Goal: Information Seeking & Learning: Learn about a topic

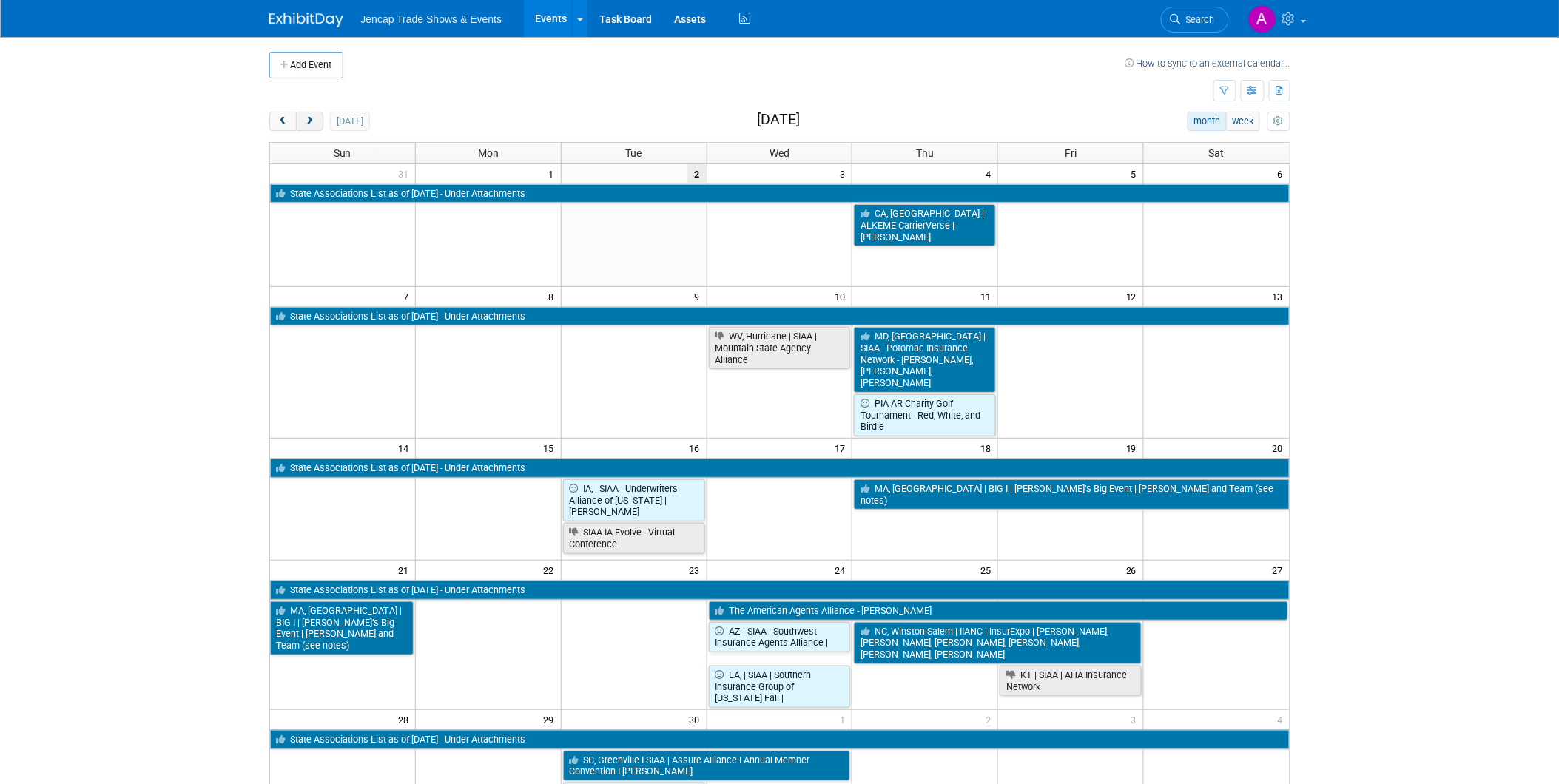
click at [304, 117] on span "next" at bounding box center [309, 122] width 11 height 10
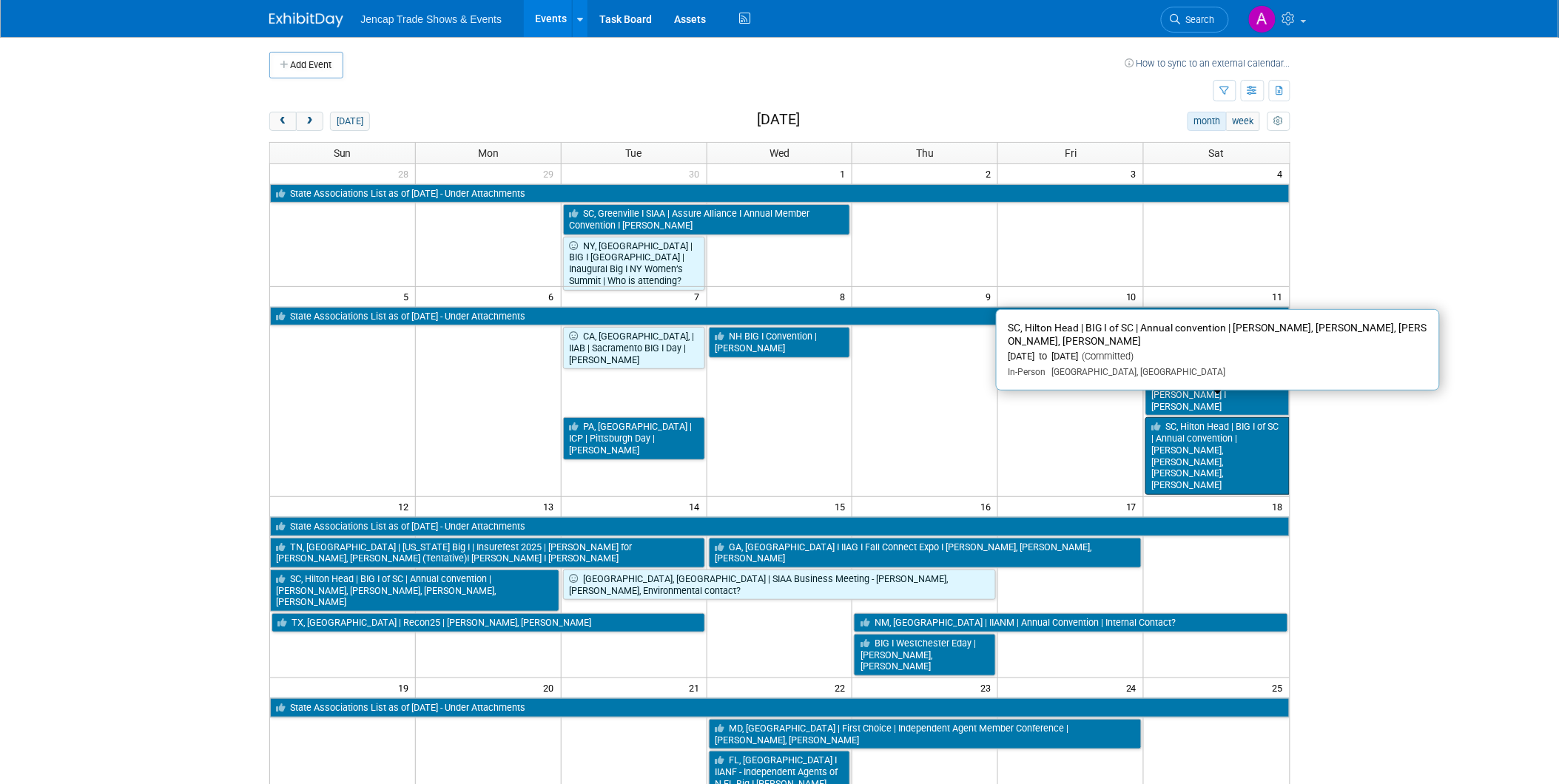
click at [1230, 421] on link "SC, Hilton Head | BIG I of SC | Annual convention | [PERSON_NAME], [PERSON_NAME…" at bounding box center [1217, 456] width 143 height 76
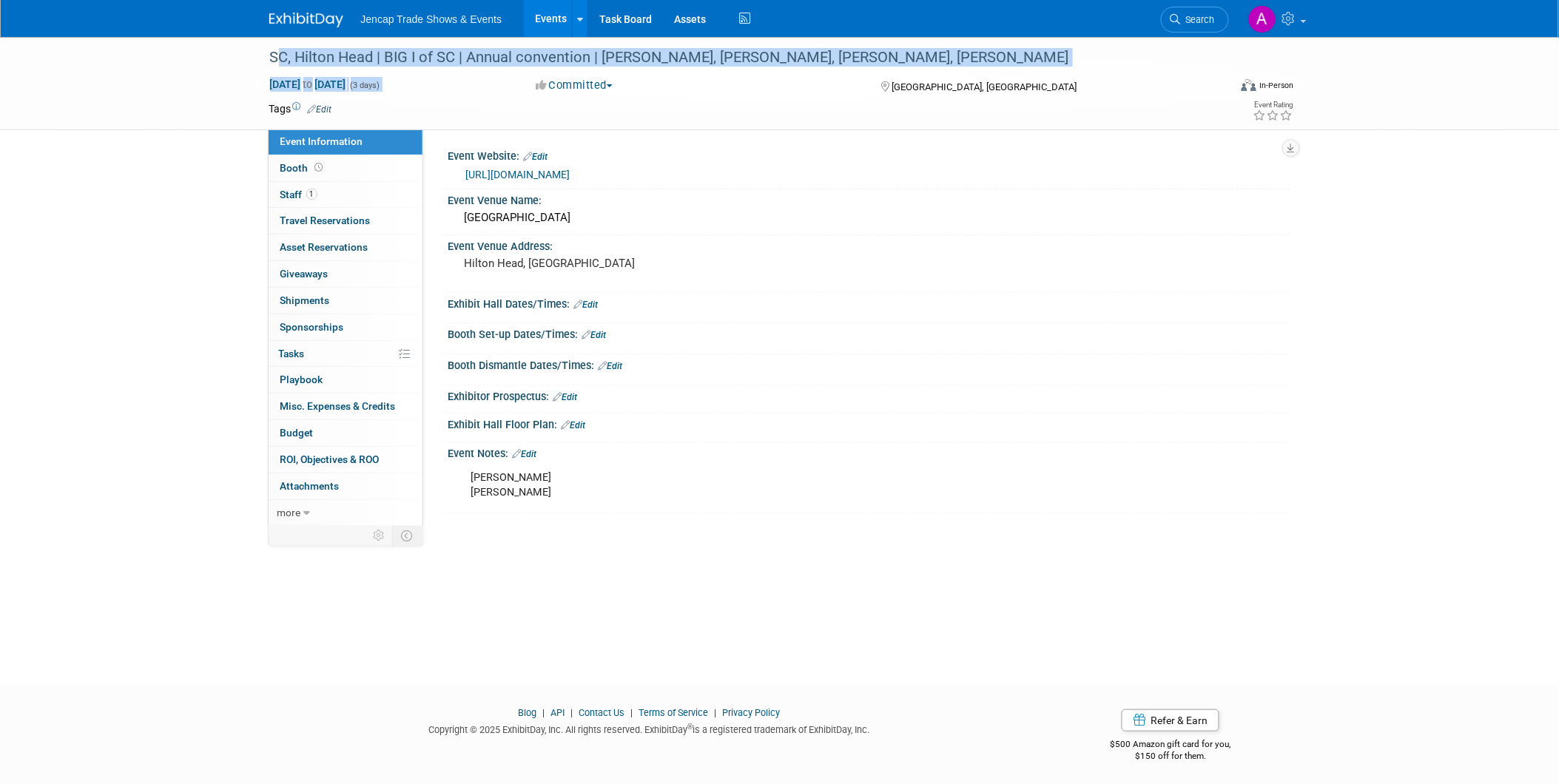
drag, startPoint x: 271, startPoint y: 54, endPoint x: 478, endPoint y: 89, distance: 209.9
click at [478, 89] on div "SC, Hilton Head | BIG I of SC | Annual convention | Carrie Cheeks, Chris Reid, …" at bounding box center [780, 83] width 1043 height 92
drag, startPoint x: 478, startPoint y: 89, endPoint x: 385, endPoint y: 54, distance: 99.4
copy div "SC, Hilton Head | BIG I of SC | Annual convention | Carrie Cheeks, Chris Reid, …"
click at [291, 15] on img at bounding box center [306, 20] width 74 height 15
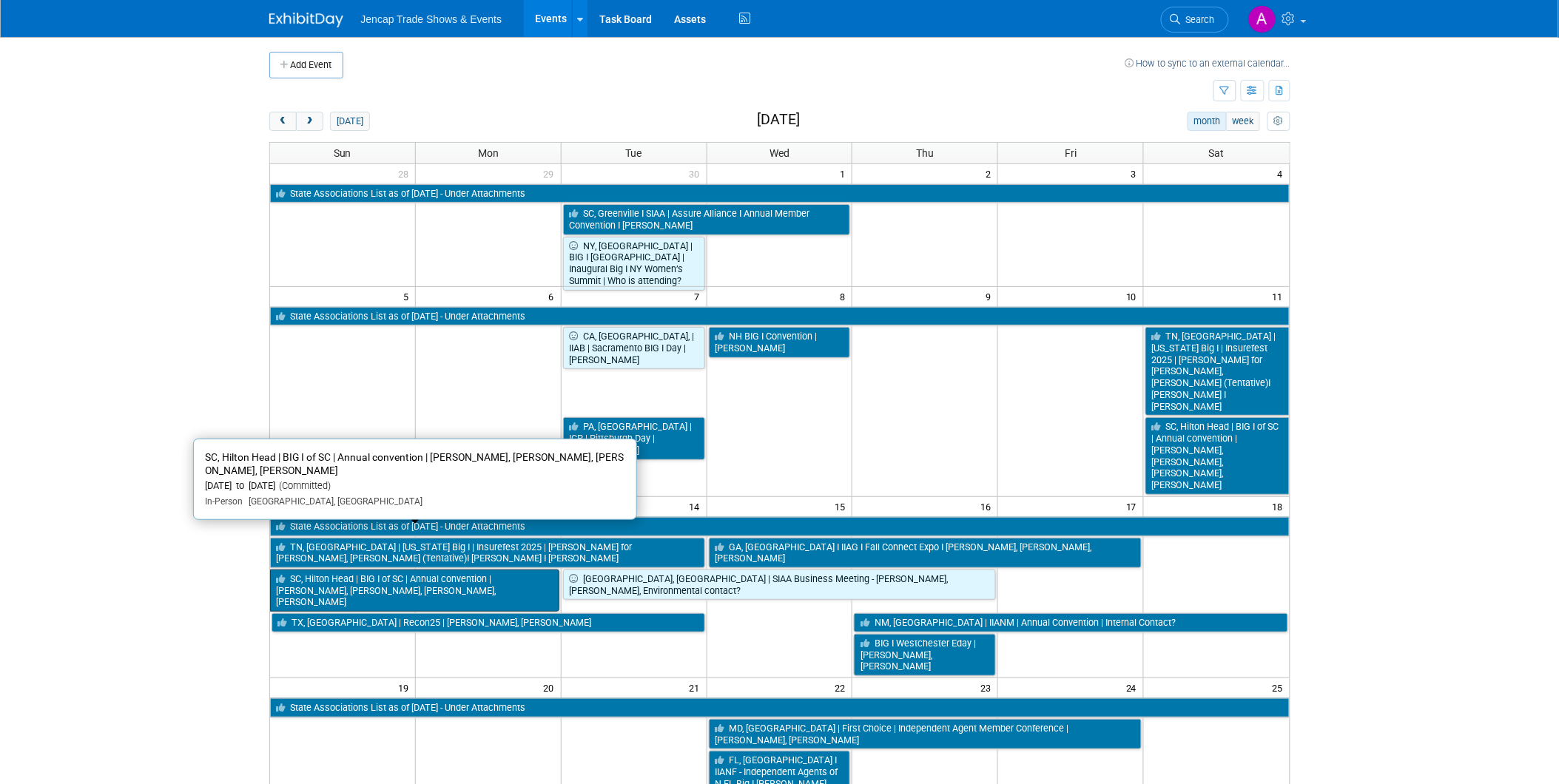
click at [425, 569] on link "SC, Hilton Head | BIG I of SC | Annual convention | [PERSON_NAME], [PERSON_NAME…" at bounding box center [414, 590] width 289 height 42
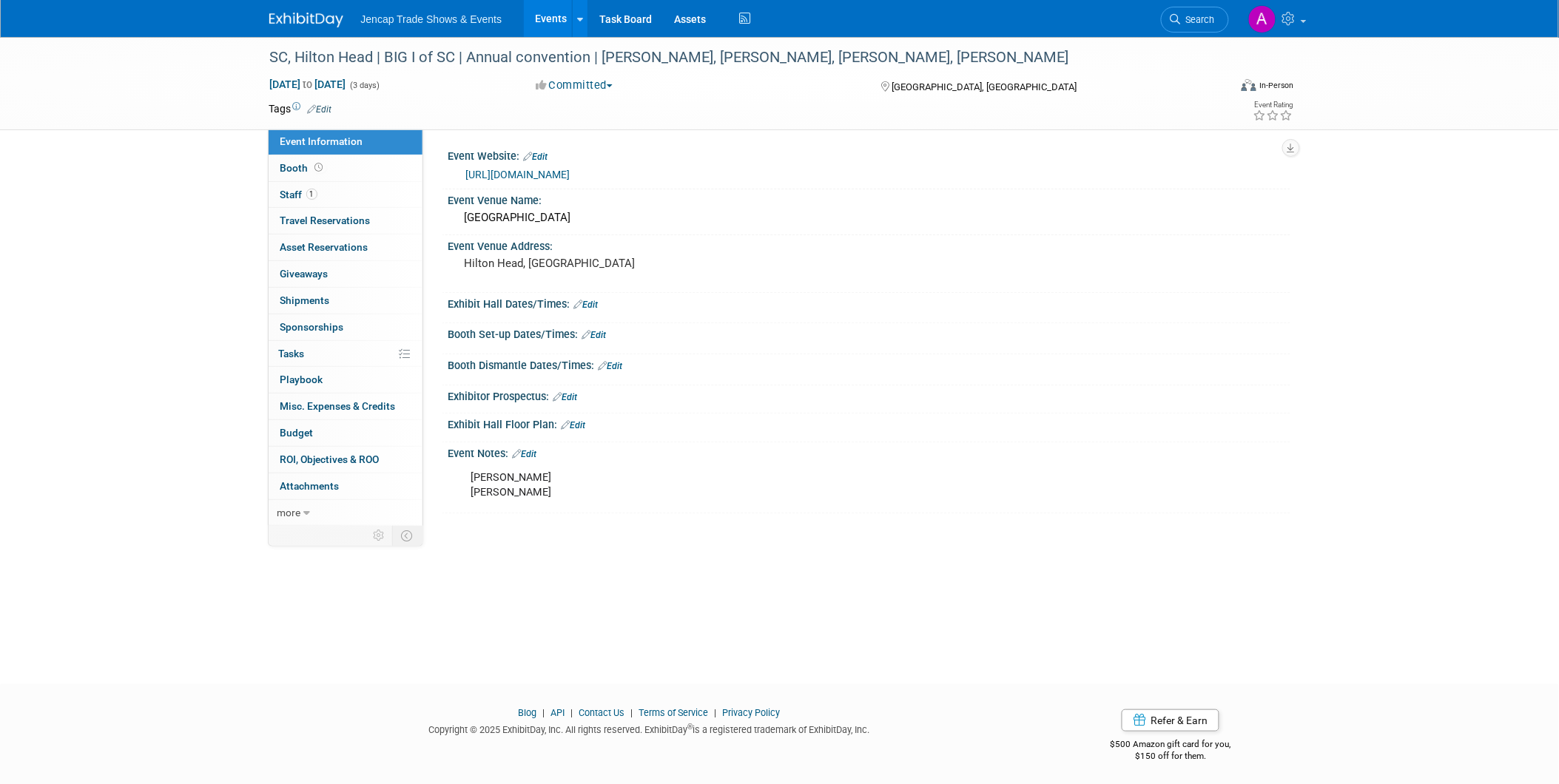
click at [559, 173] on link "https://www.iiabsc.com/Events/Pages/AnnualConvention/default.aspx" at bounding box center [518, 174] width 104 height 12
click at [347, 83] on span "Oct 11, 2025 to Oct 13, 2025" at bounding box center [308, 84] width 77 height 14
select select "9"
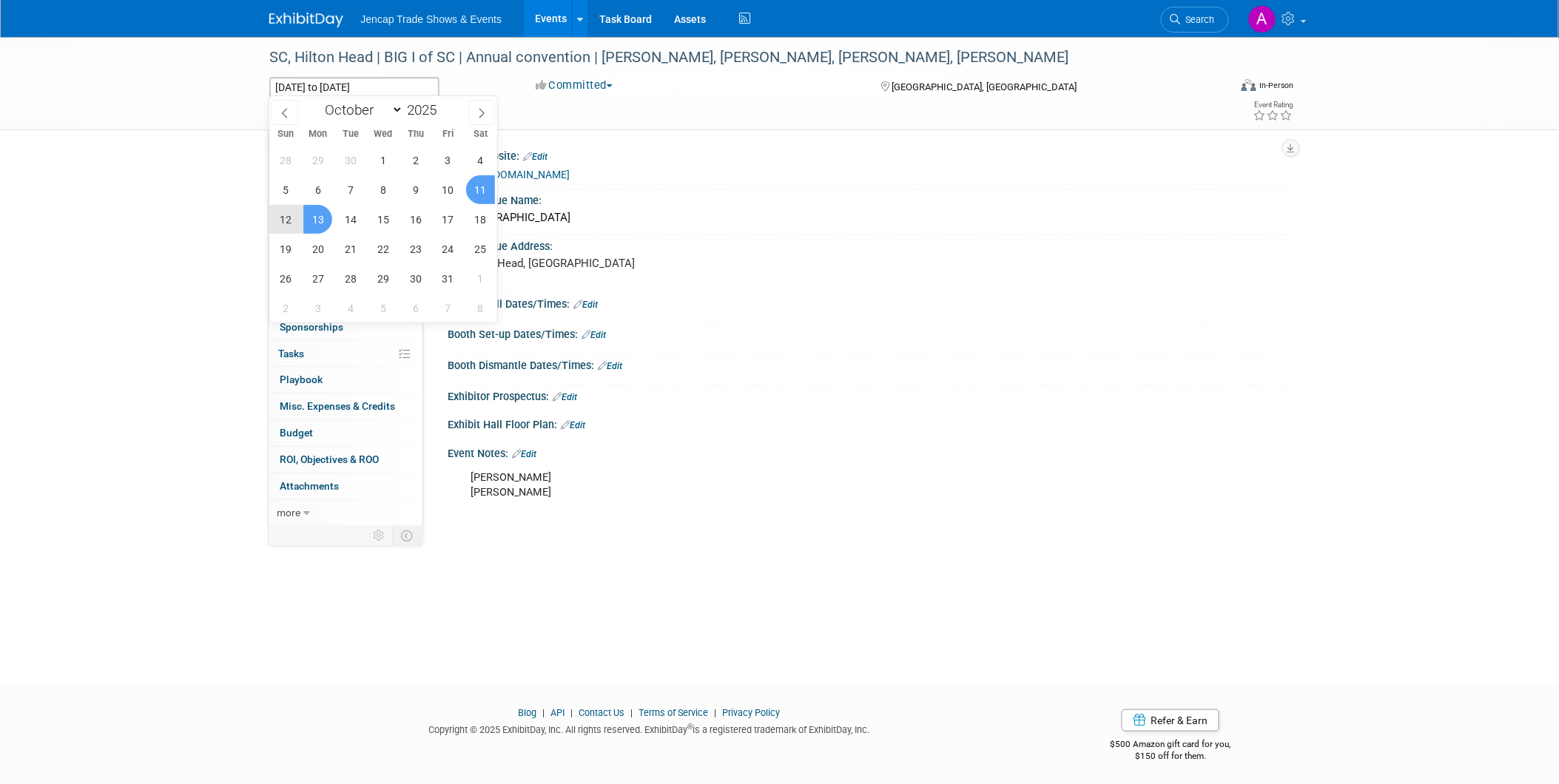
click at [279, 211] on span "12" at bounding box center [284, 219] width 28 height 28
type input "Oct 12, 2025"
click at [353, 216] on span "14" at bounding box center [350, 219] width 28 height 28
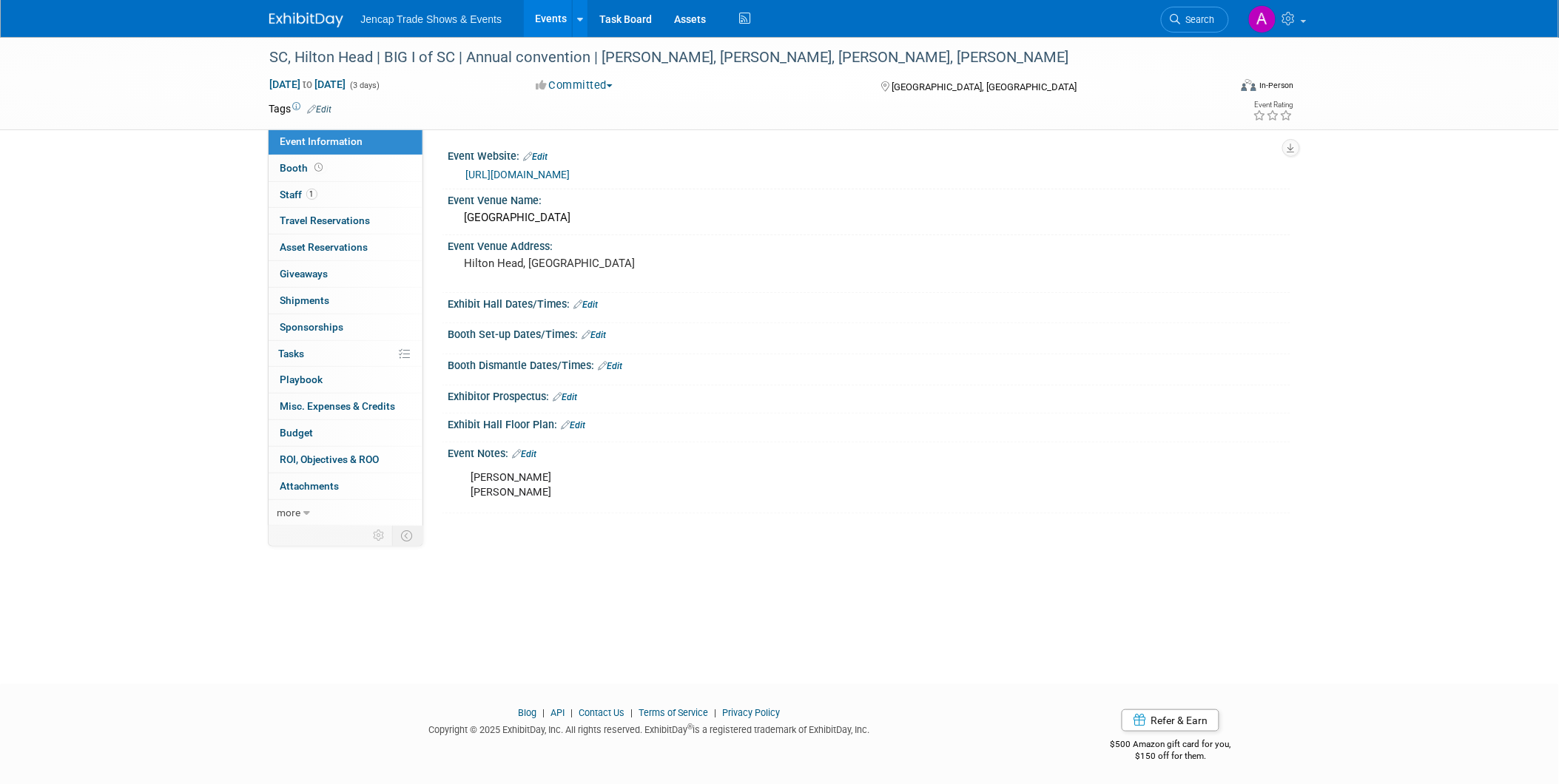
click at [291, 17] on img at bounding box center [306, 20] width 74 height 15
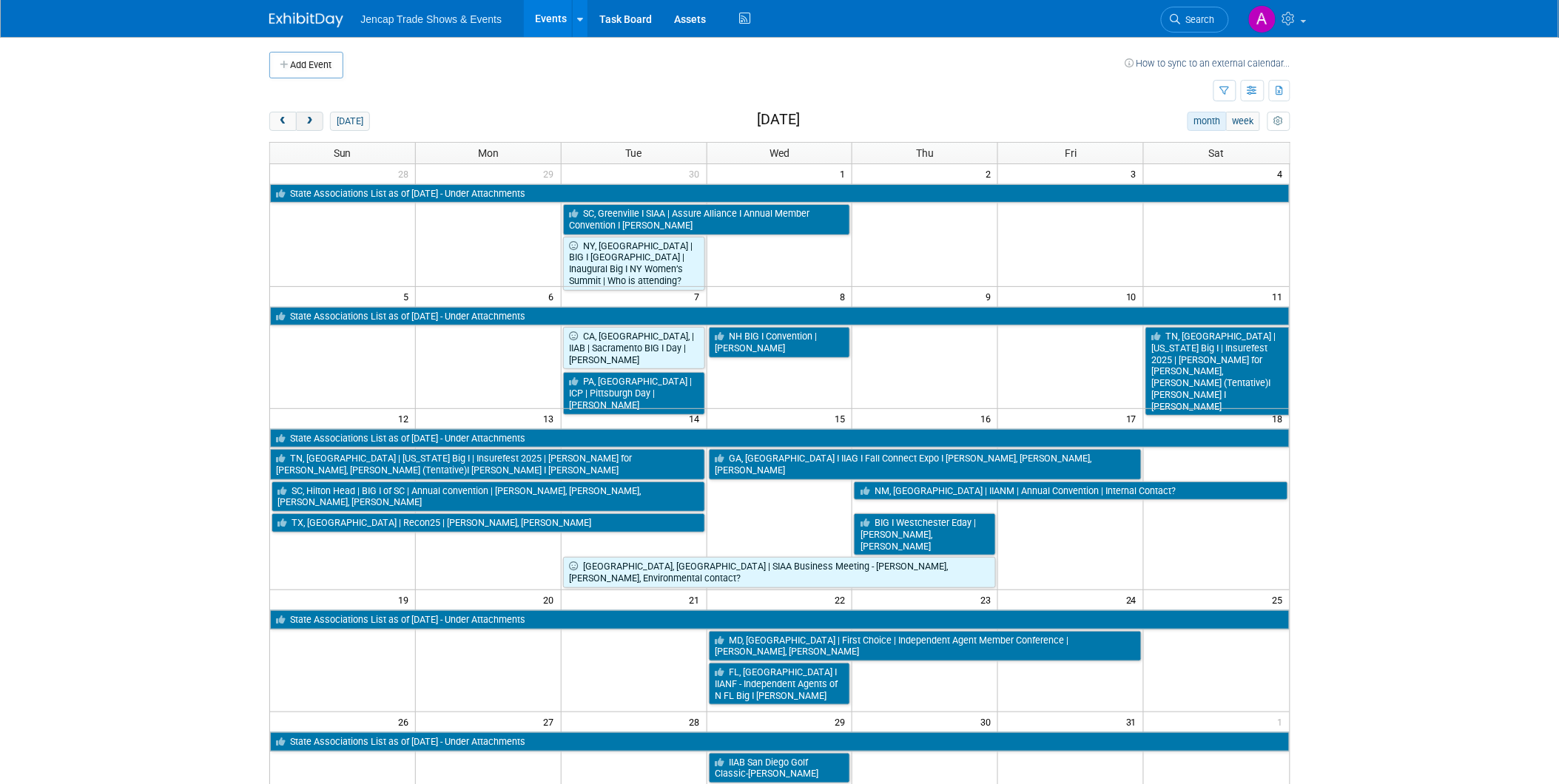
click at [307, 120] on span "next" at bounding box center [309, 122] width 11 height 10
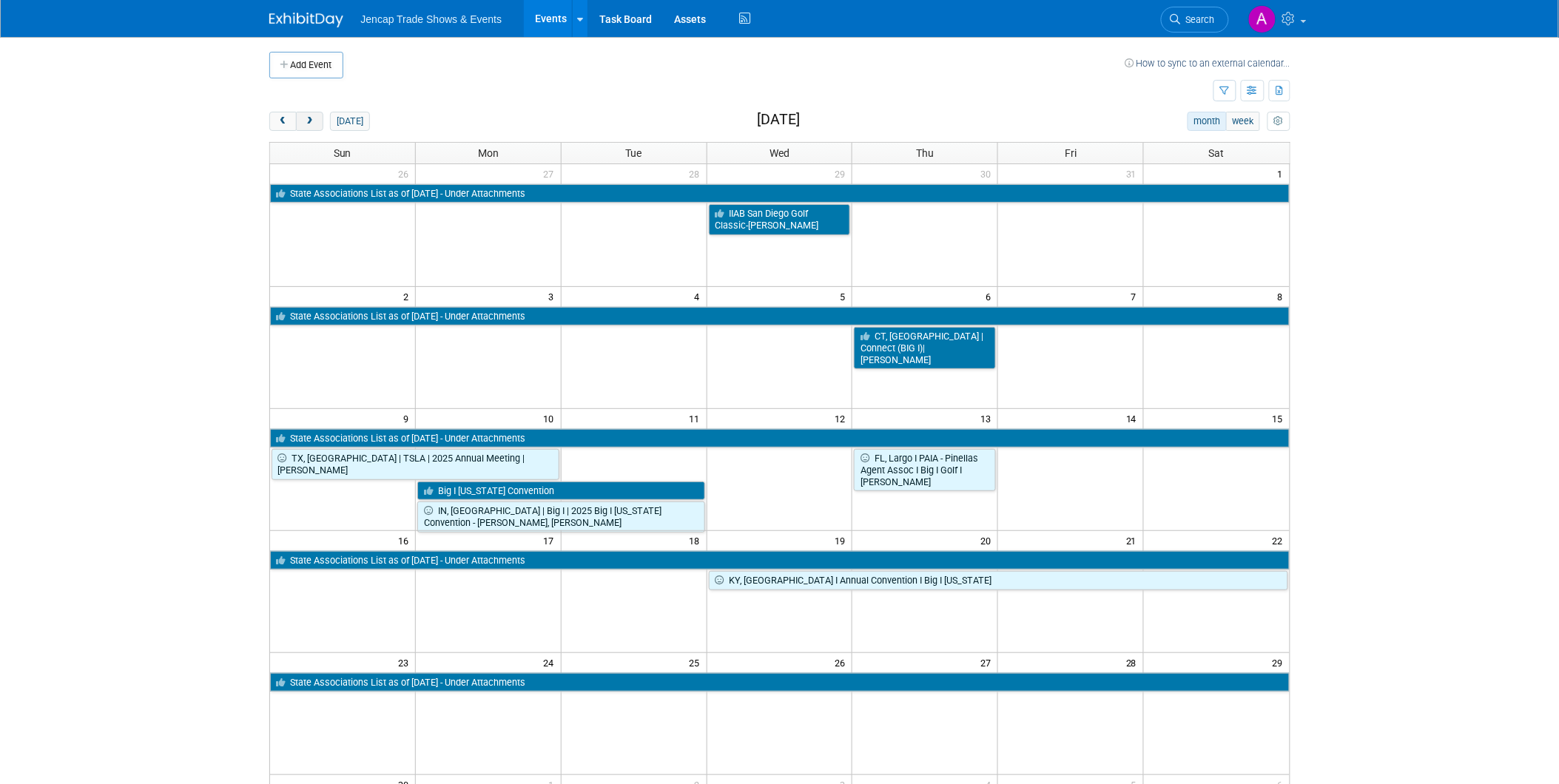
click at [309, 120] on span "next" at bounding box center [309, 122] width 11 height 10
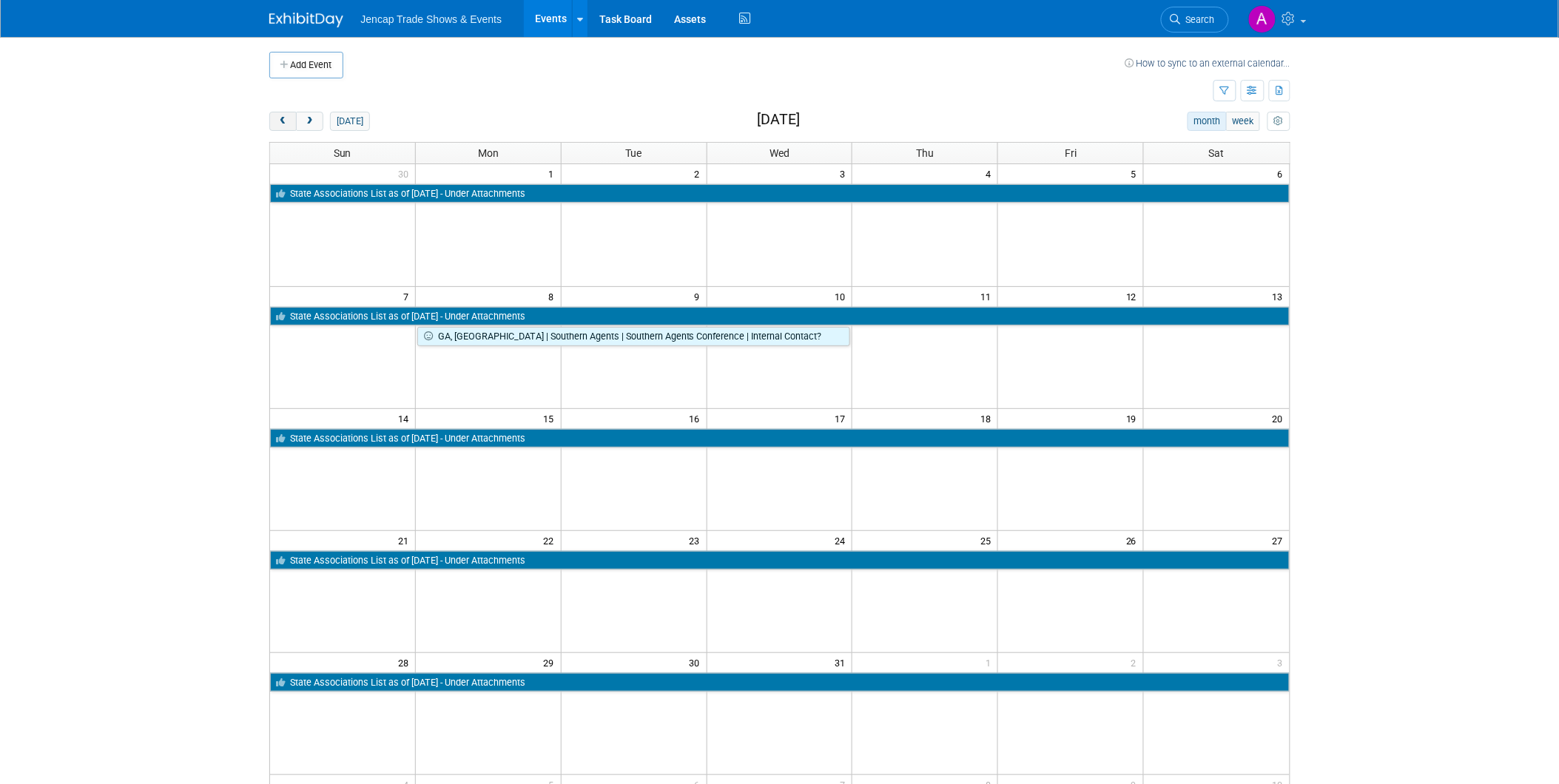
click at [279, 117] on span "prev" at bounding box center [282, 122] width 11 height 10
